Goal: Task Accomplishment & Management: Manage account settings

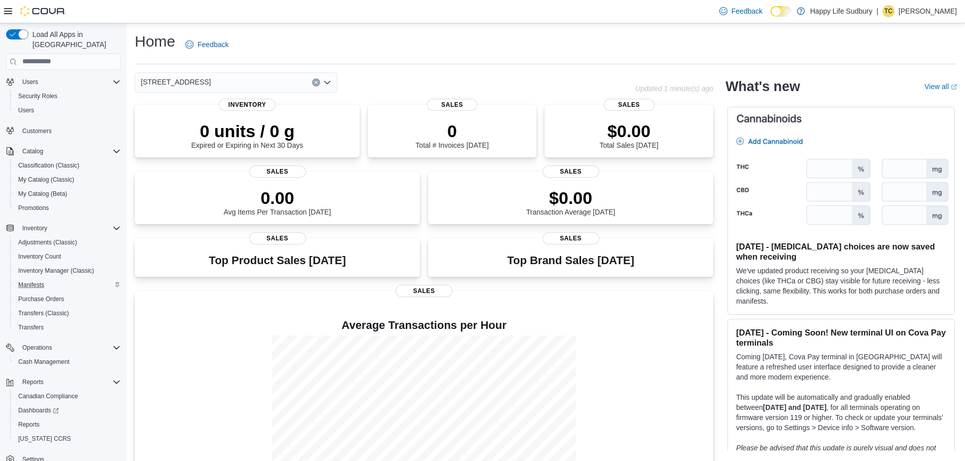
scroll to position [33, 0]
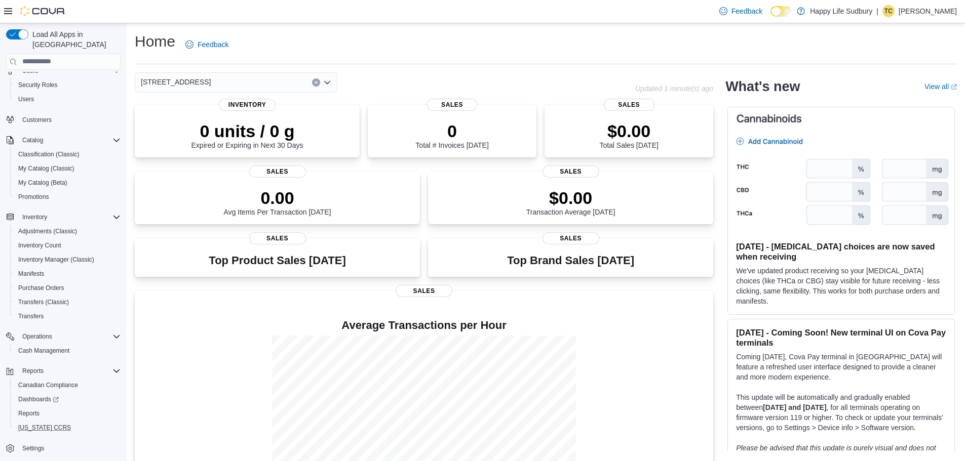
click at [31, 421] on button "[US_STATE] CCRS" at bounding box center [67, 428] width 114 height 14
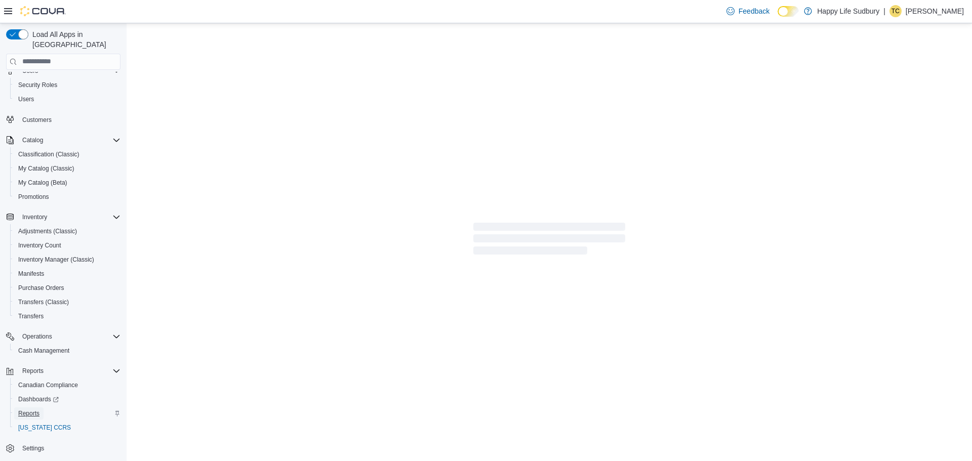
click at [33, 410] on span "Reports" at bounding box center [28, 414] width 21 height 8
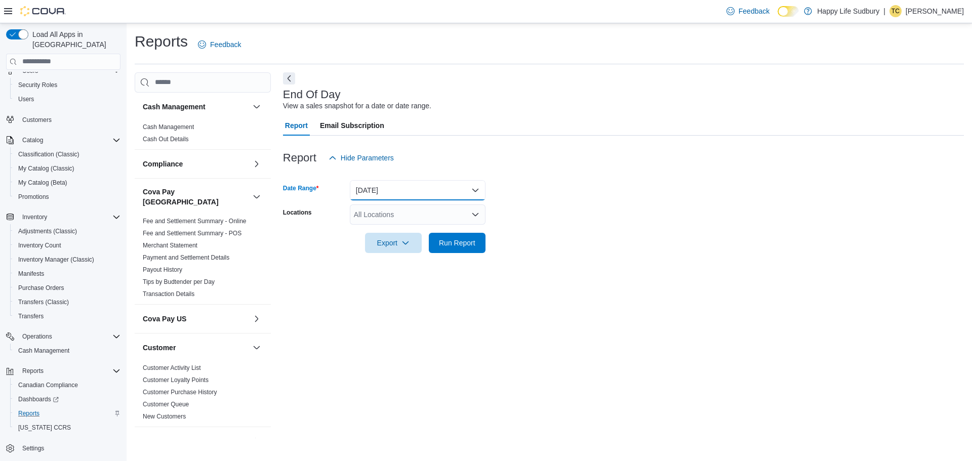
click at [379, 192] on button "[DATE]" at bounding box center [418, 190] width 136 height 20
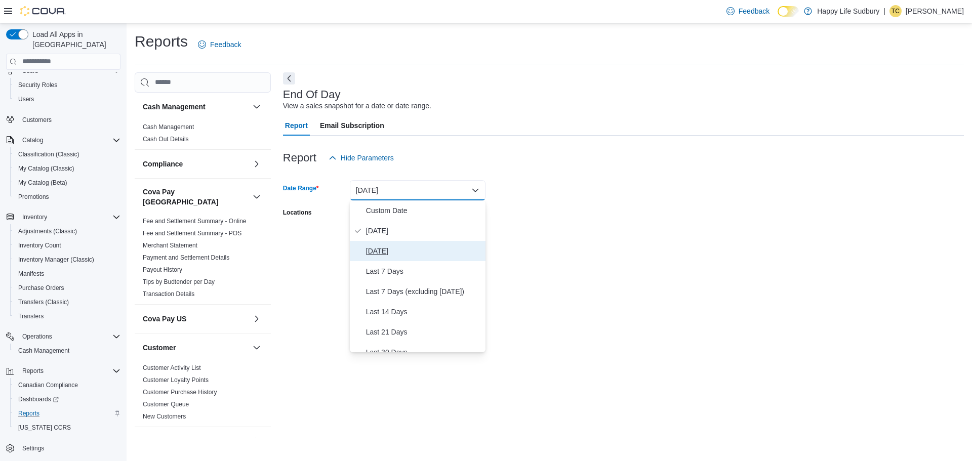
click at [397, 256] on span "[DATE]" at bounding box center [423, 251] width 115 height 12
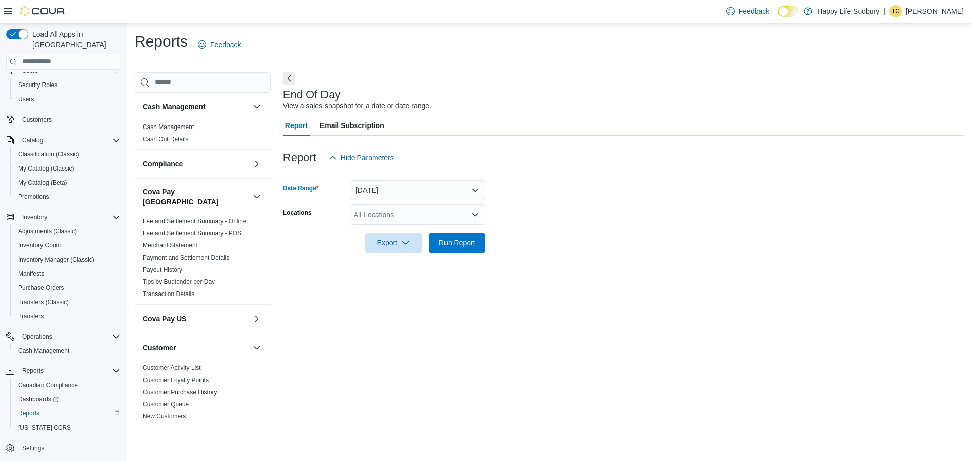
click at [437, 220] on div "All Locations" at bounding box center [418, 215] width 136 height 20
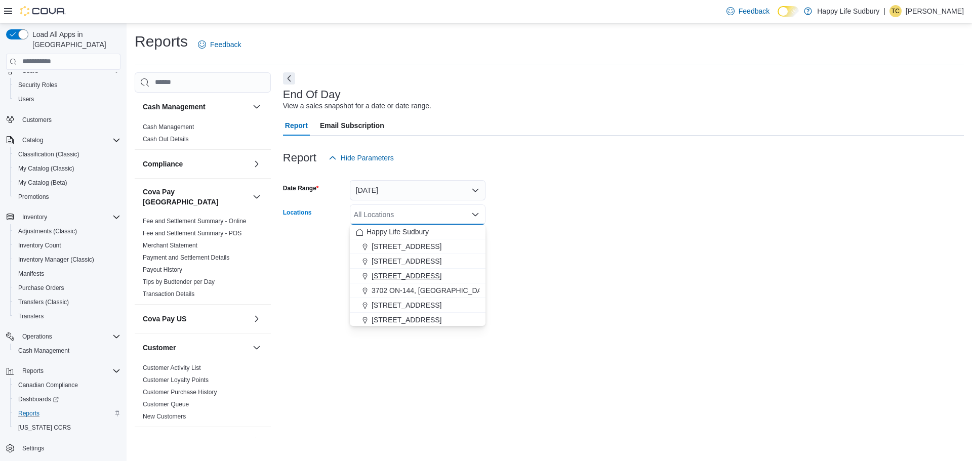
click at [440, 279] on span "[STREET_ADDRESS]" at bounding box center [407, 276] width 70 height 10
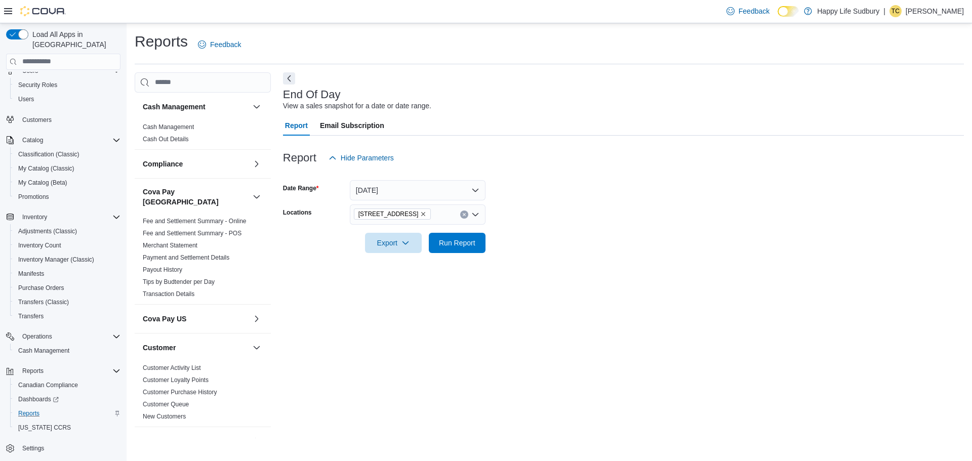
click at [562, 242] on form "Date Range [DATE] Locations [STREET_ADDRESS] Export Run Report" at bounding box center [623, 210] width 681 height 85
click at [478, 242] on span "Run Report" at bounding box center [457, 242] width 45 height 20
click at [394, 245] on span "Export" at bounding box center [389, 242] width 45 height 20
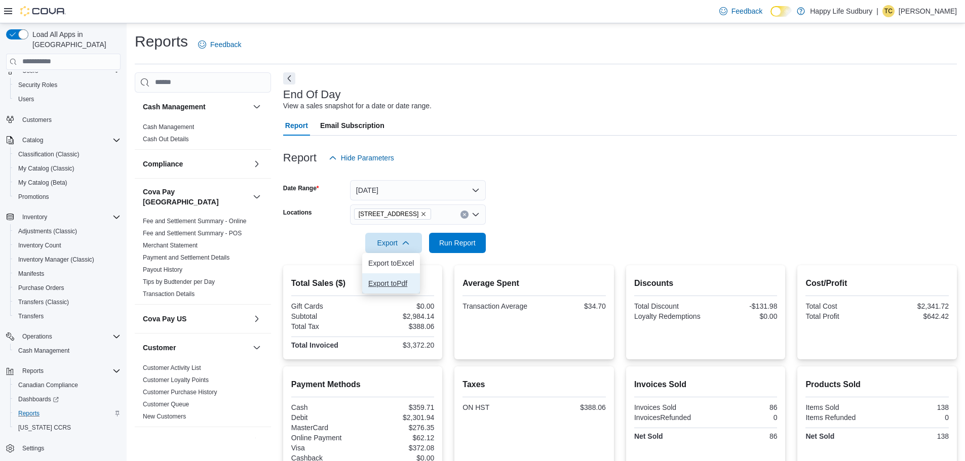
click at [407, 288] on button "Export to Pdf" at bounding box center [391, 283] width 58 height 20
click at [48, 347] on span "Cash Management" at bounding box center [43, 351] width 51 height 8
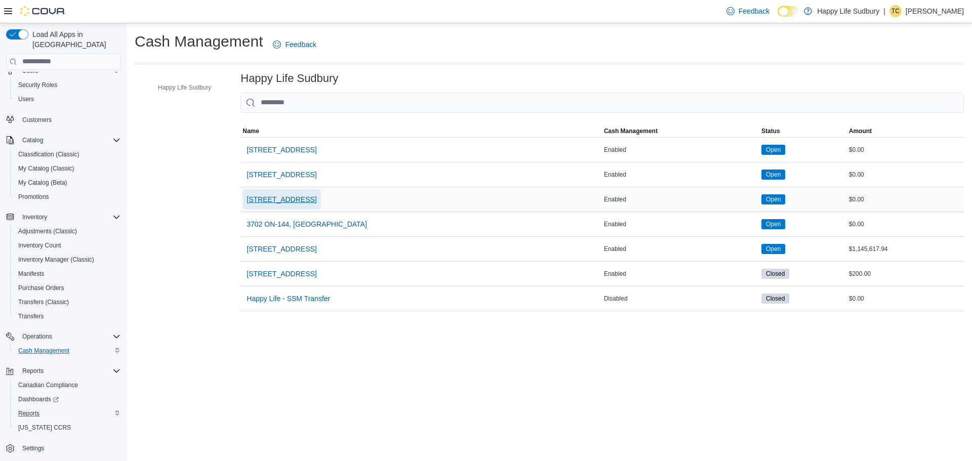
click at [317, 200] on span "[STREET_ADDRESS]" at bounding box center [282, 199] width 70 height 10
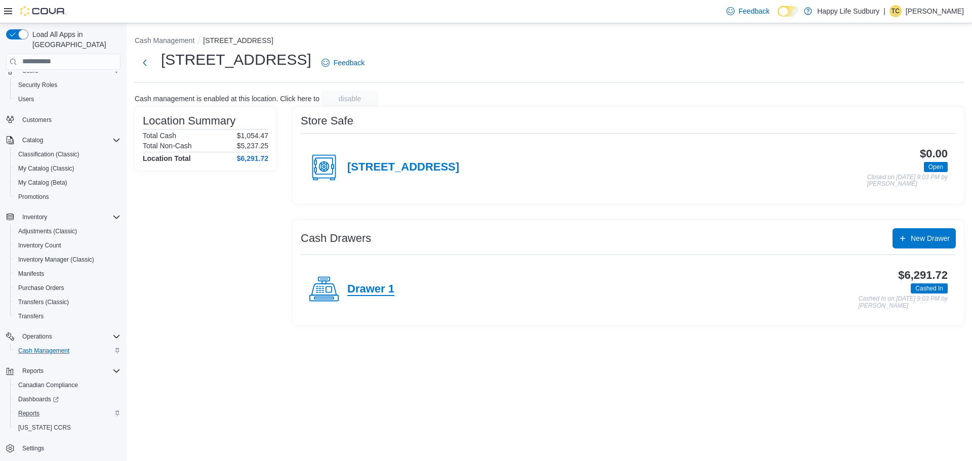
click at [387, 292] on h4 "Drawer 1" at bounding box center [370, 289] width 47 height 13
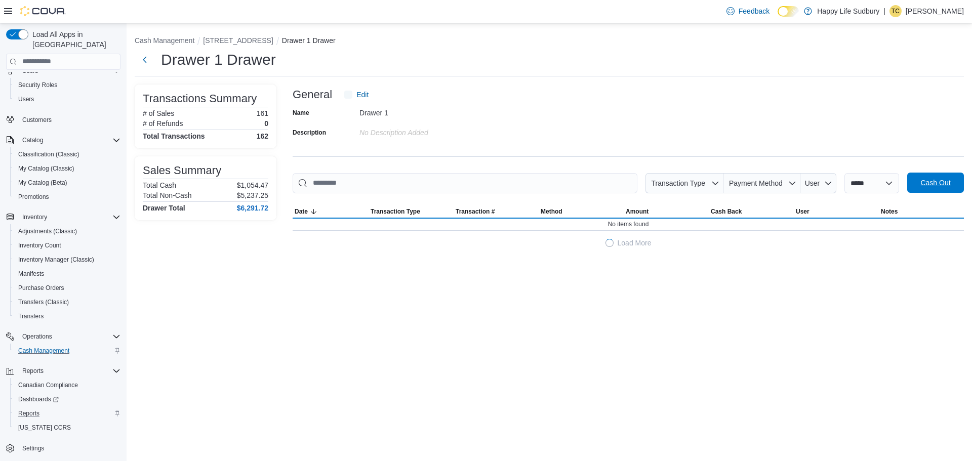
click at [937, 186] on span "Cash Out" at bounding box center [936, 183] width 30 height 10
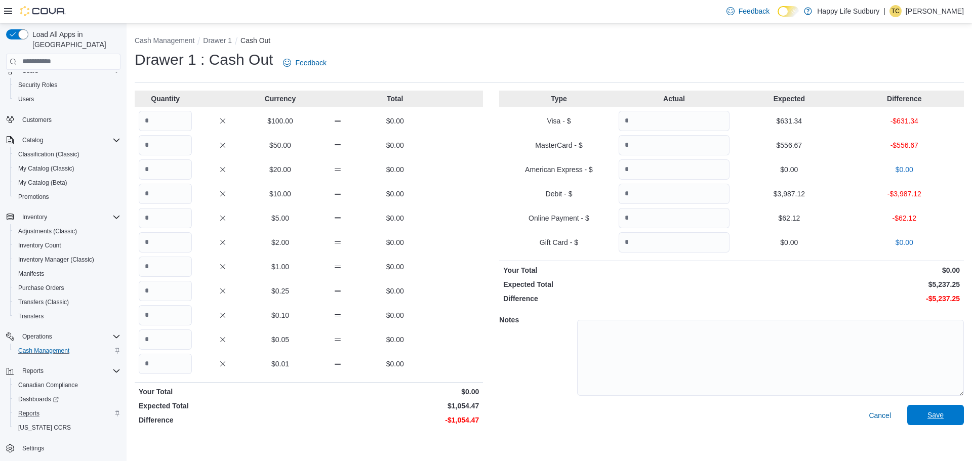
click at [948, 415] on span "Save" at bounding box center [936, 415] width 45 height 20
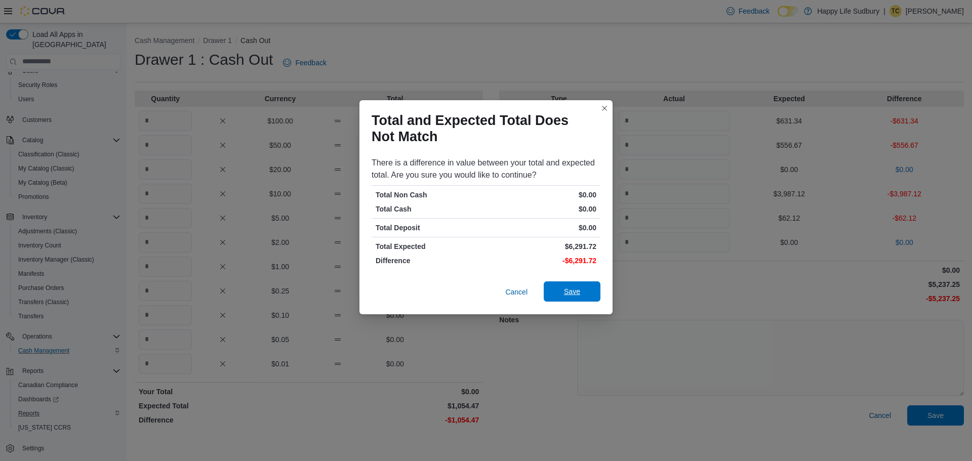
click at [570, 289] on span "Save" at bounding box center [572, 292] width 16 height 10
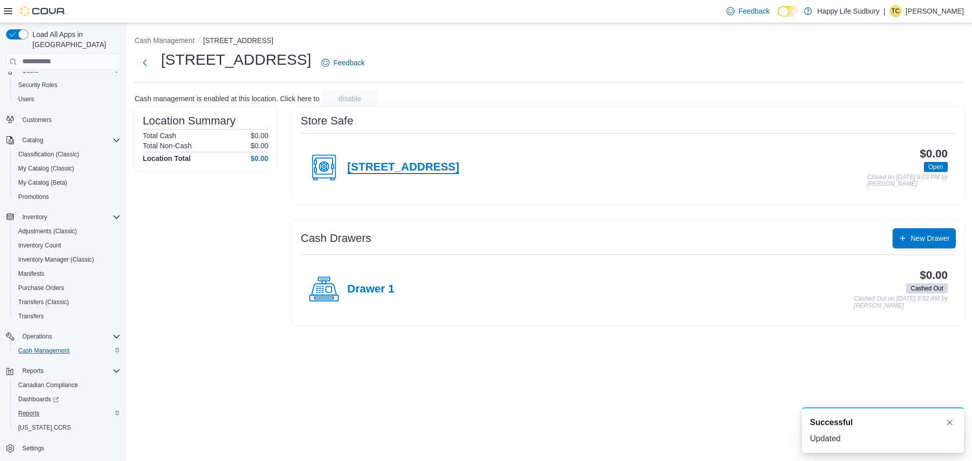
click at [447, 171] on h4 "[STREET_ADDRESS]" at bounding box center [403, 167] width 112 height 13
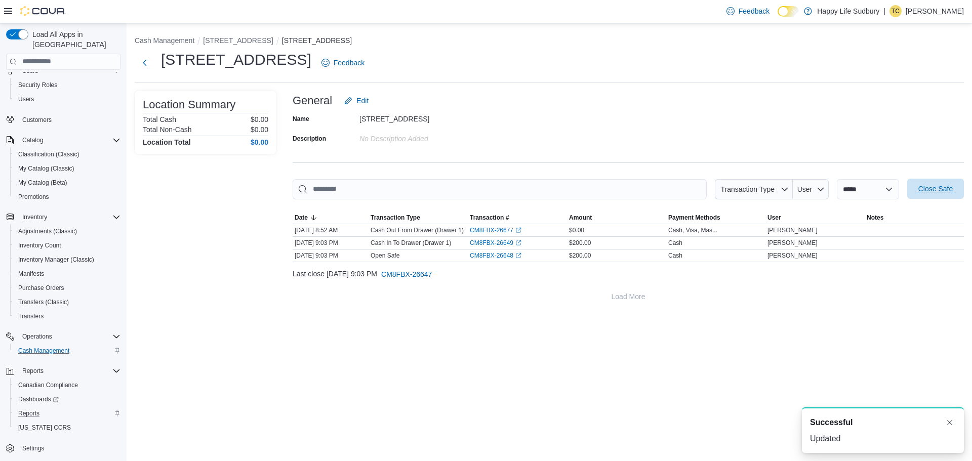
click at [934, 187] on span "Close Safe" at bounding box center [936, 189] width 34 height 10
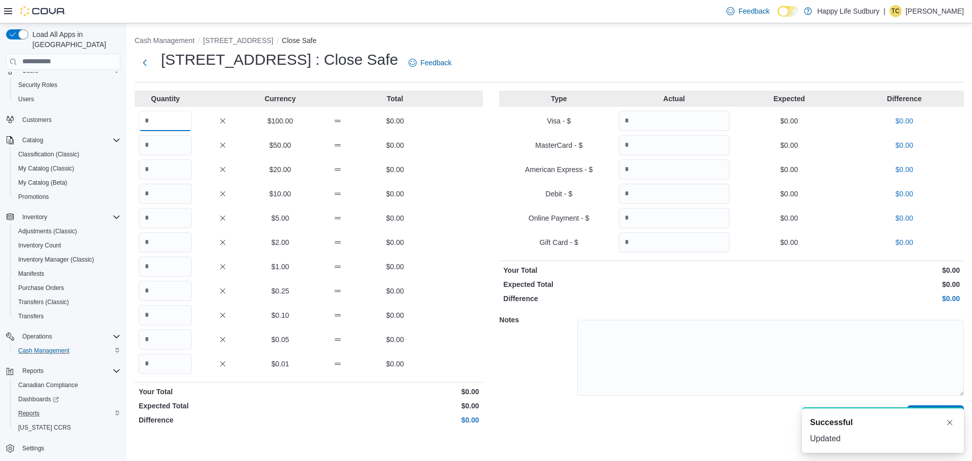
click at [156, 120] on input "Quantity" at bounding box center [165, 121] width 53 height 20
type input "*"
click at [953, 425] on button "Dismiss toast" at bounding box center [950, 422] width 12 height 12
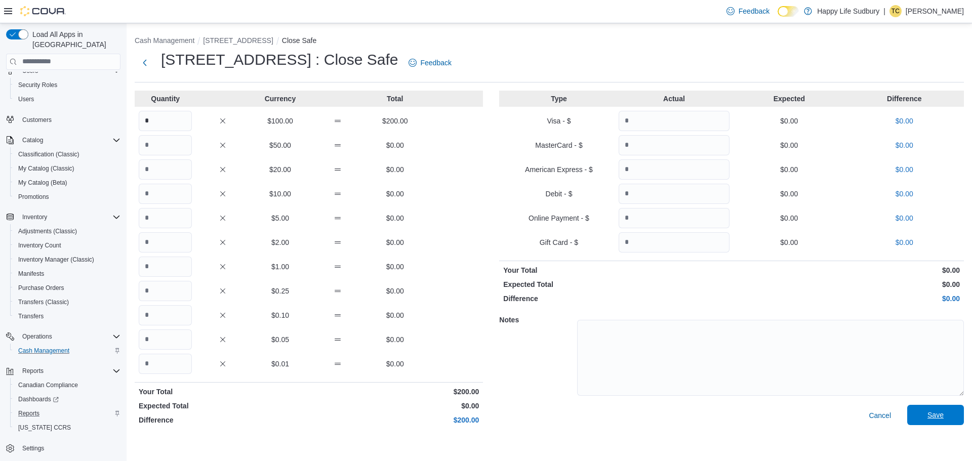
click at [953, 422] on span "Save" at bounding box center [936, 415] width 45 height 20
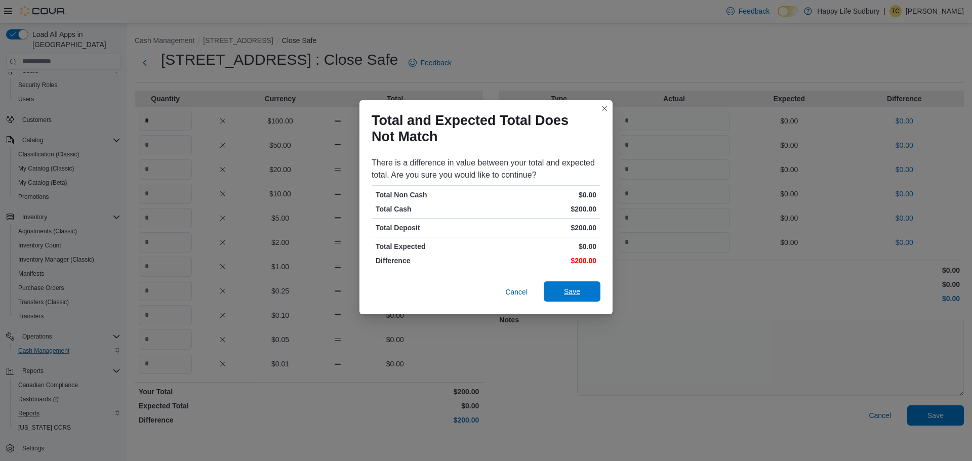
click at [592, 296] on span "Save" at bounding box center [572, 292] width 45 height 20
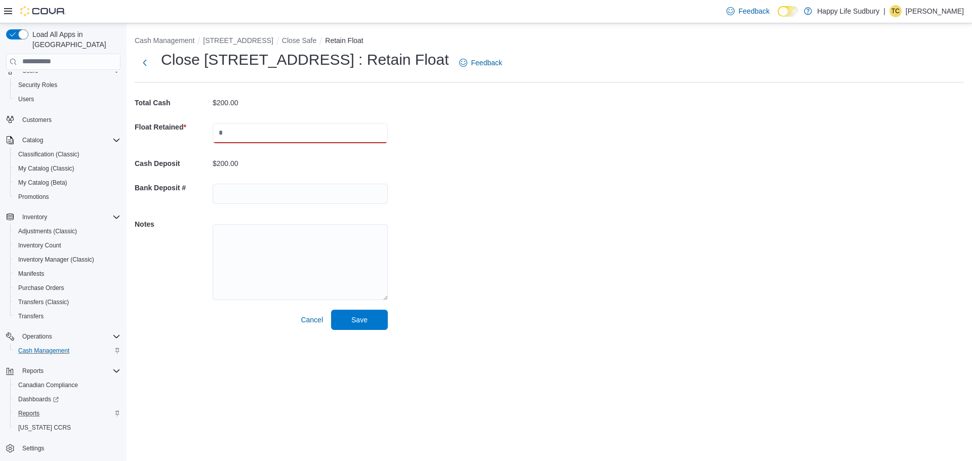
click at [249, 126] on input "text" at bounding box center [300, 133] width 175 height 20
type input "******"
click at [369, 314] on span "Save" at bounding box center [359, 319] width 45 height 20
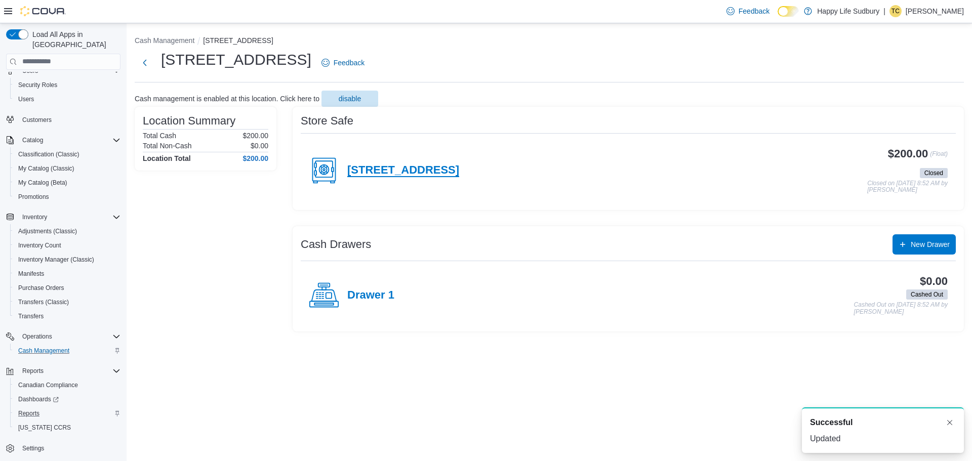
click at [405, 175] on h4 "[STREET_ADDRESS]" at bounding box center [403, 170] width 112 height 13
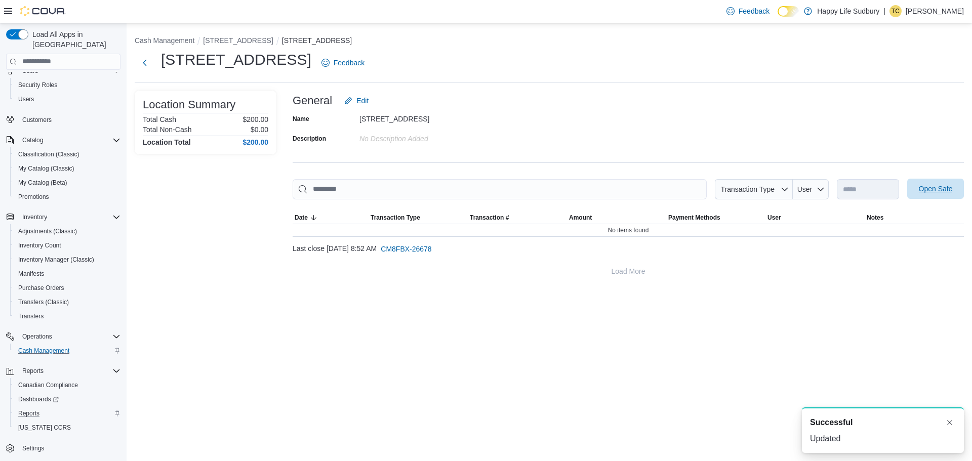
click at [928, 188] on span "Open Safe" at bounding box center [936, 189] width 34 height 10
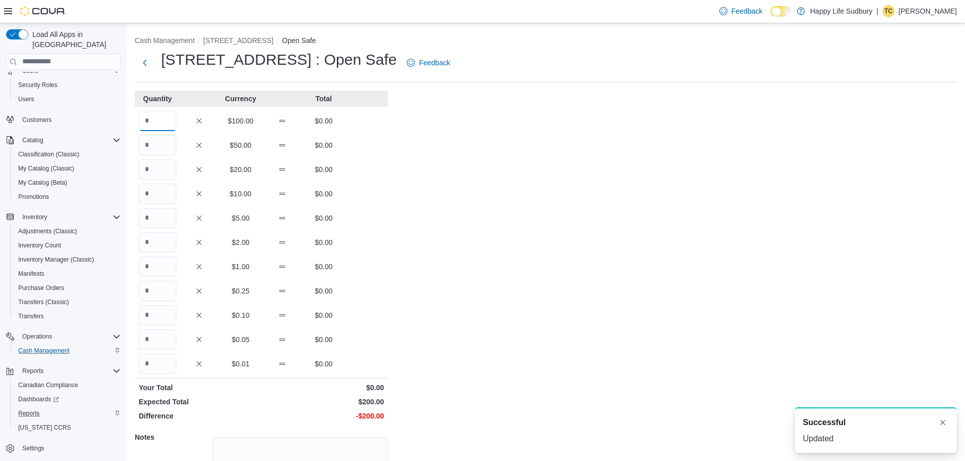
click at [147, 128] on input "Quantity" at bounding box center [157, 121] width 37 height 20
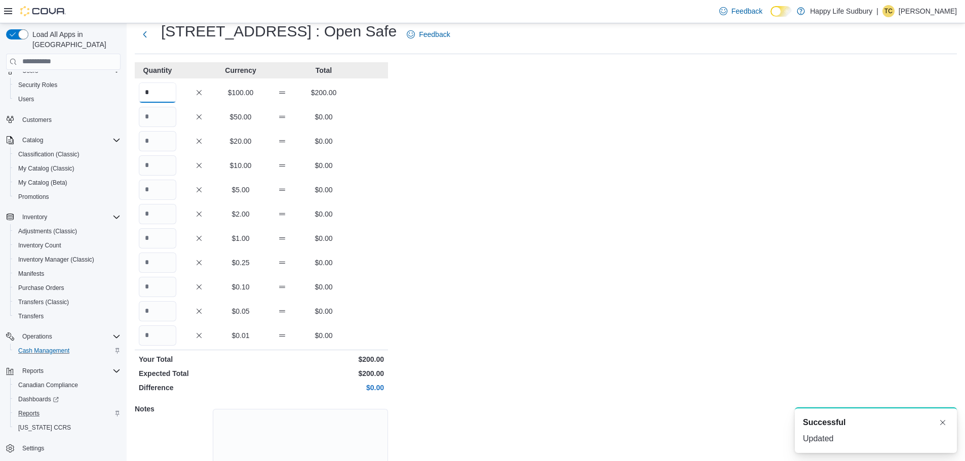
scroll to position [90, 0]
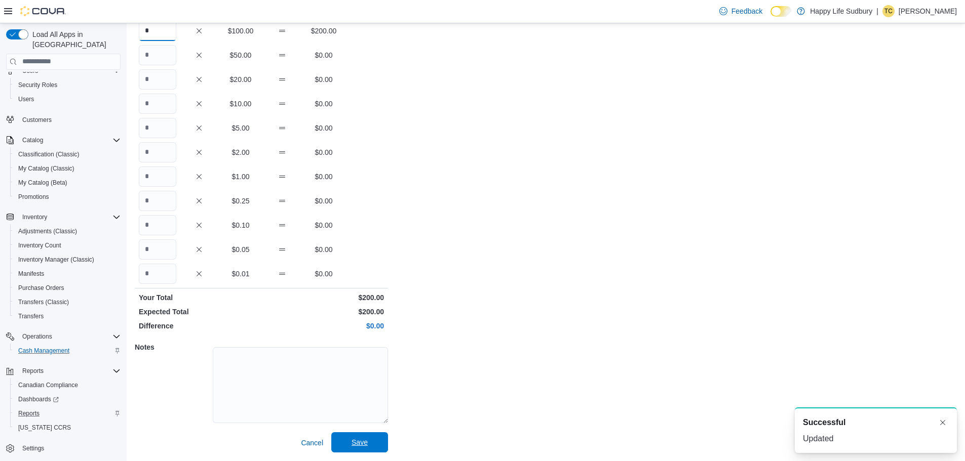
type input "*"
click at [359, 449] on span "Save" at bounding box center [359, 442] width 45 height 20
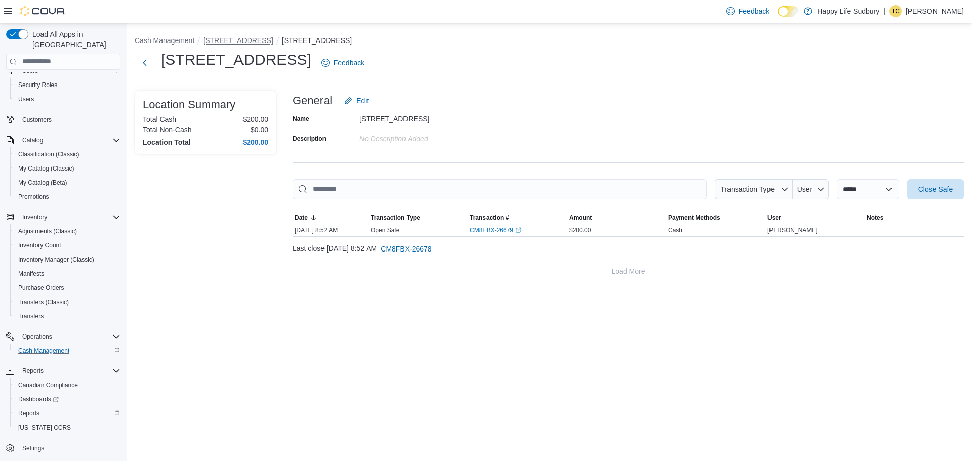
click at [266, 42] on button "[STREET_ADDRESS]" at bounding box center [238, 40] width 70 height 8
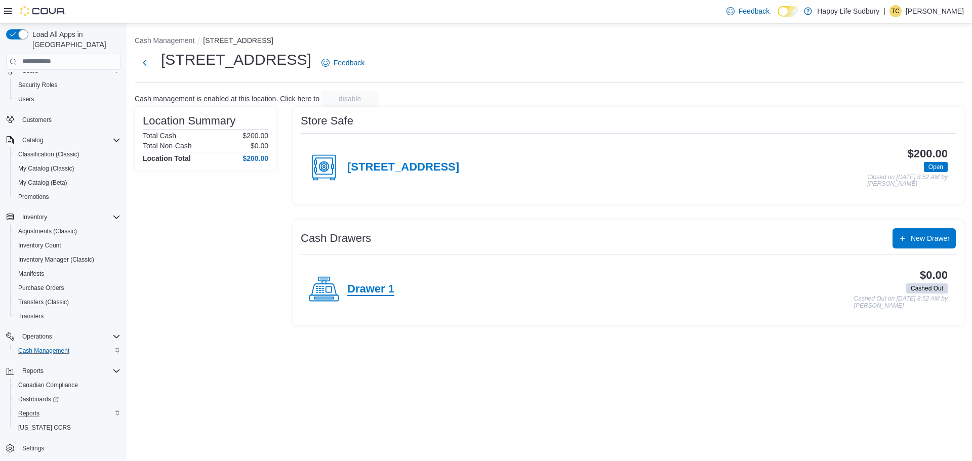
click at [369, 291] on h4 "Drawer 1" at bounding box center [370, 289] width 47 height 13
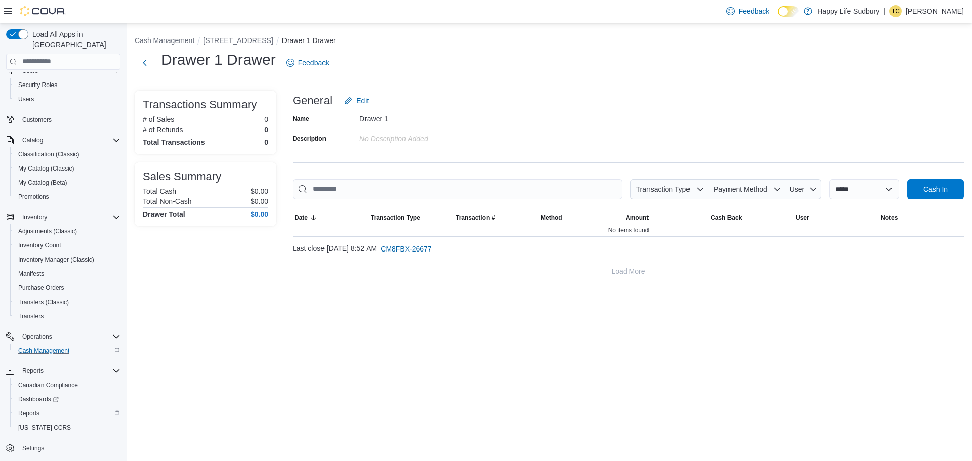
click at [934, 176] on div "**********" at bounding box center [629, 186] width 672 height 191
click at [933, 186] on span "Cash In" at bounding box center [936, 189] width 24 height 10
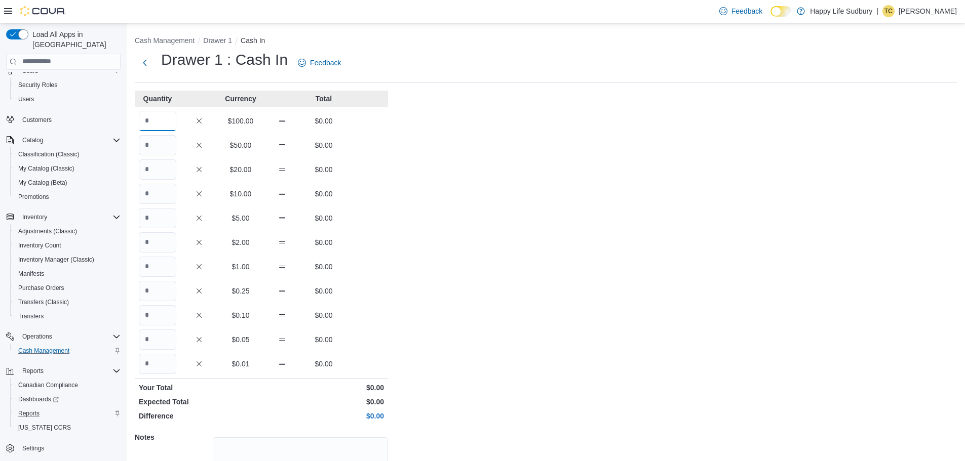
click at [166, 126] on input "Quantity" at bounding box center [157, 121] width 37 height 20
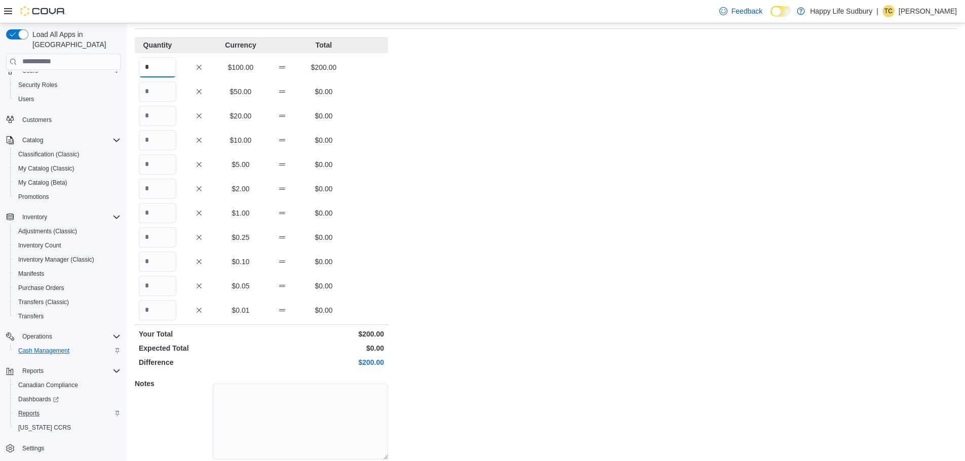
scroll to position [90, 0]
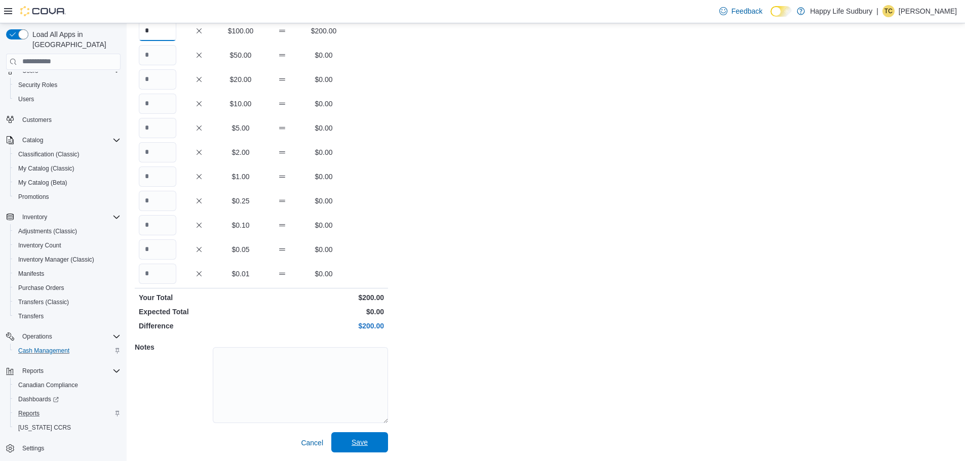
type input "*"
click at [358, 441] on span "Save" at bounding box center [359, 443] width 16 height 10
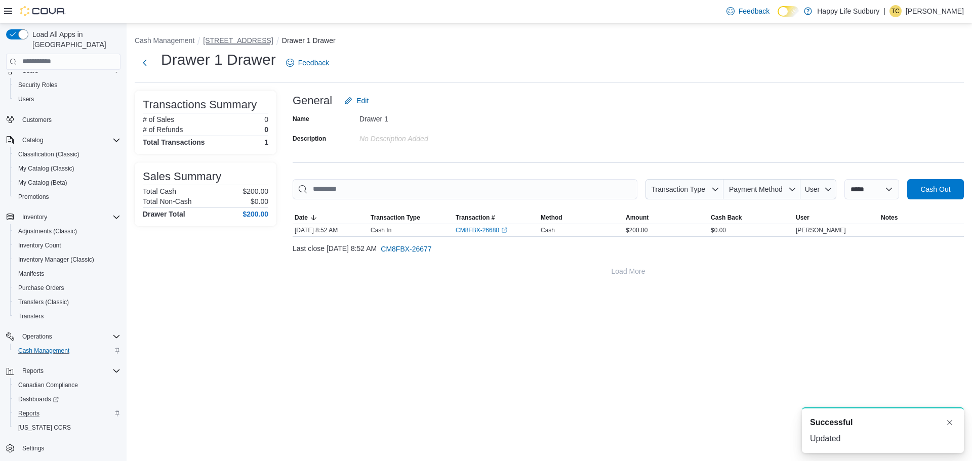
click at [265, 39] on button "[STREET_ADDRESS]" at bounding box center [238, 40] width 70 height 8
